Goal: Task Accomplishment & Management: Complete application form

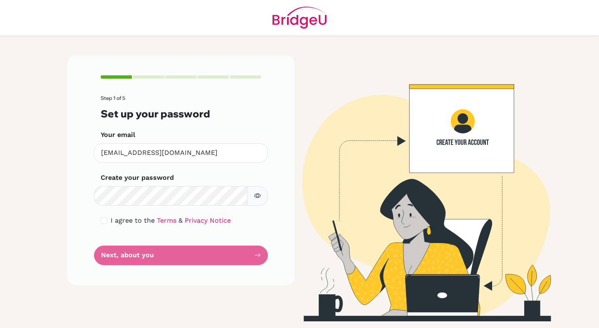
click at [254, 198] on icon "button" at bounding box center [257, 195] width 7 height 7
click at [256, 197] on icon "button" at bounding box center [257, 195] width 7 height 7
click at [106, 220] on input "checkbox" at bounding box center [104, 220] width 7 height 7
checkbox input "true"
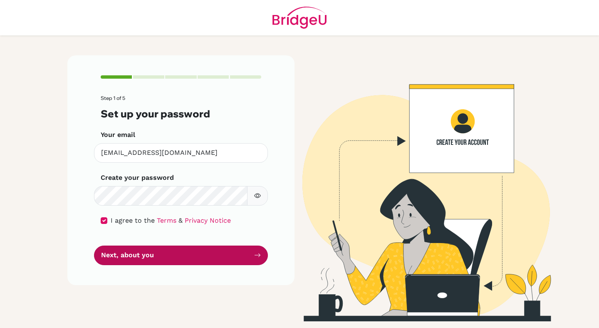
click at [164, 258] on button "Next, about you" at bounding box center [181, 255] width 174 height 20
